Goal: Navigation & Orientation: Go to known website

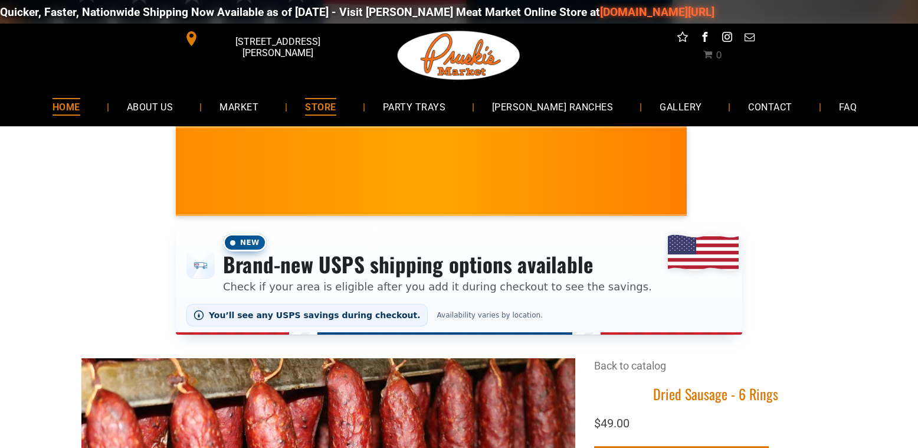
click at [80, 107] on span "HOME" at bounding box center [67, 106] width 28 height 17
